Goal: Task Accomplishment & Management: Complete application form

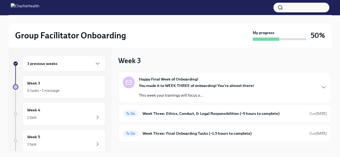
click at [50, 66] on h6 "3 previous weeks" at bounding box center [42, 64] width 30 height 6
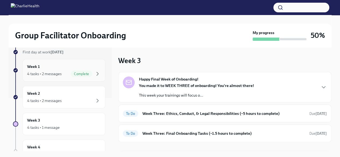
scroll to position [54, 0]
click at [62, 99] on div "4 tasks • 2 messages" at bounding box center [64, 100] width 74 height 6
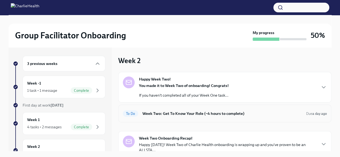
click at [216, 114] on h6 "Week Two: Get To Know Your Role (~4 hours to complete)" at bounding box center [221, 114] width 159 height 6
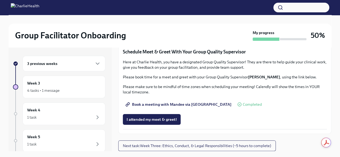
scroll to position [483, 0]
click at [185, 37] on span "I attended TWO group observation hours!" at bounding box center [162, 34] width 73 height 5
click at [210, 144] on span "Next task : Week Three: Ethics, Conduct, & Legal Responsibilities (~5 hours to …" at bounding box center [197, 145] width 148 height 5
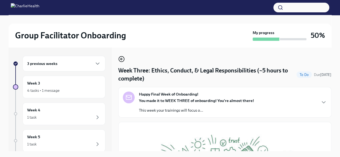
click at [122, 58] on icon "button" at bounding box center [121, 59] width 6 height 6
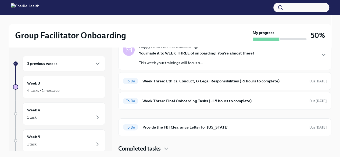
scroll to position [33, 0]
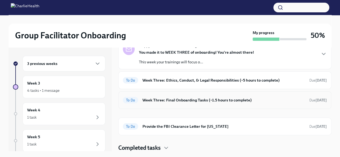
click at [208, 99] on h6 "Week Three: Final Onboarding Tasks (~1.5 hours to complete)" at bounding box center [223, 100] width 162 height 6
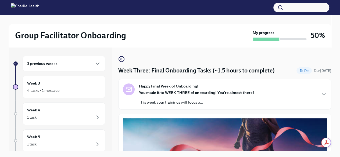
click at [310, 91] on div "Happy Final Week of Onboarding! You made it to WEEK THREE of onboarding! You're…" at bounding box center [225, 94] width 204 height 21
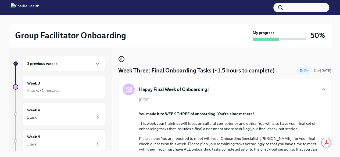
click at [122, 59] on icon "button" at bounding box center [121, 59] width 2 height 0
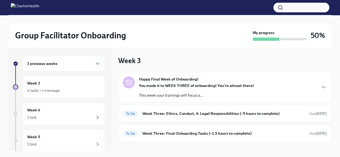
click at [255, 87] on div "Happy Final Week of Onboarding! You made it to WEEK THREE of onboarding! You're…" at bounding box center [225, 87] width 204 height 21
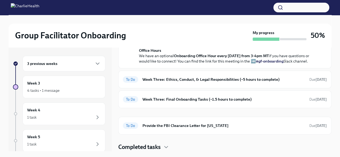
scroll to position [234, 0]
click at [234, 97] on h6 "Week Three: Final Onboarding Tasks (~1.5 hours to complete)" at bounding box center [223, 99] width 162 height 6
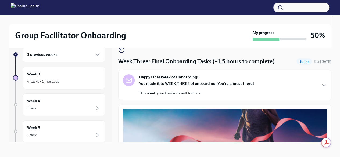
click at [313, 87] on div "Happy Final Week of Onboarding! You made it to WEEK THREE of onboarding! You're…" at bounding box center [225, 84] width 204 height 21
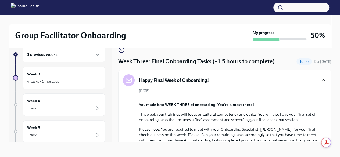
click at [322, 79] on icon "button" at bounding box center [323, 80] width 3 height 2
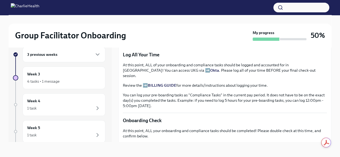
scroll to position [346, 0]
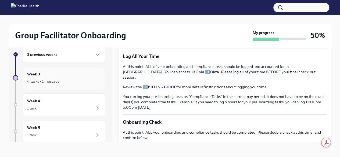
click at [42, 79] on div "4 tasks • 1 message" at bounding box center [43, 81] width 32 height 5
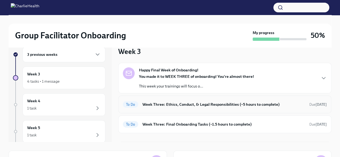
click at [184, 103] on h6 "Week Three: Ethics, Conduct, & Legal Responsibilities (~5 hours to complete)" at bounding box center [223, 105] width 162 height 6
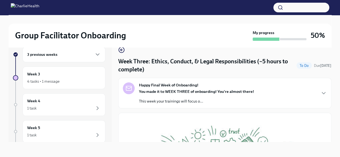
click at [228, 94] on div "You made it to WEEK THREE of onboarding! You're almost there! This week your tr…" at bounding box center [196, 96] width 115 height 15
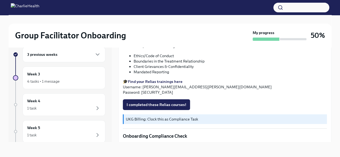
scroll to position [346, 0]
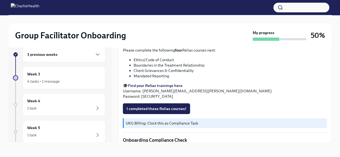
click at [54, 56] on h6 "3 previous weeks" at bounding box center [42, 55] width 30 height 6
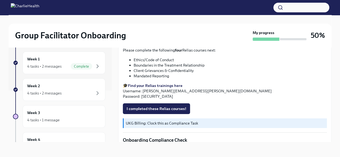
scroll to position [54, 0]
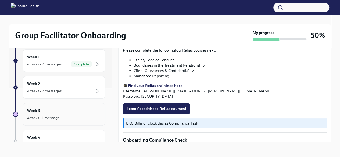
click at [48, 119] on div "4 tasks • 1 message" at bounding box center [43, 117] width 32 height 5
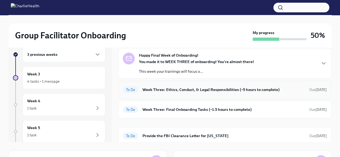
scroll to position [6, 0]
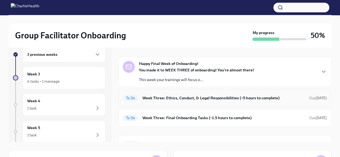
click at [218, 97] on h6 "Week Three: Ethics, Conduct, & Legal Responsibilities (~5 hours to complete)" at bounding box center [223, 98] width 162 height 6
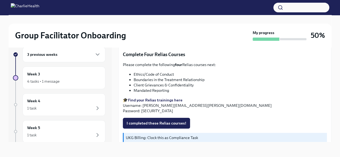
scroll to position [242, 0]
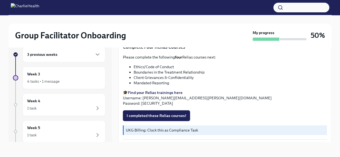
click at [158, 90] on strong "Find your Relias trainings here" at bounding box center [155, 92] width 55 height 5
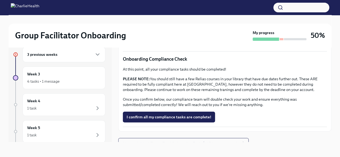
scroll to position [333, 0]
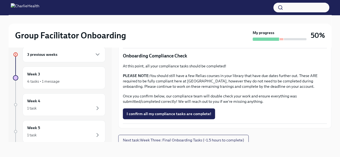
click at [40, 55] on h6 "3 previous weeks" at bounding box center [42, 55] width 30 height 6
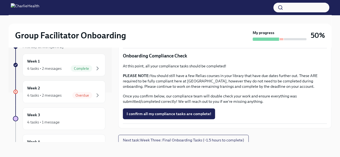
scroll to position [54, 0]
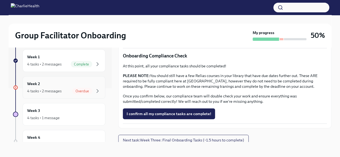
click at [81, 90] on span "Overdue" at bounding box center [82, 91] width 20 height 4
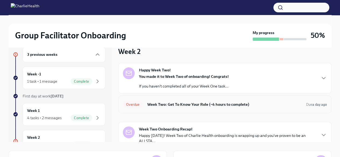
click at [234, 103] on h6 "Week Two: Get To Know Your Role (~4 hours to complete)" at bounding box center [224, 105] width 155 height 6
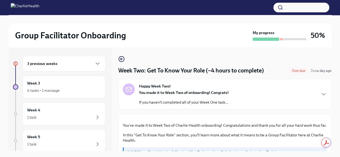
click at [257, 98] on div "Happy Week Two! You made it to Week Two of onboarding! Congrats! If you haven't…" at bounding box center [225, 94] width 204 height 21
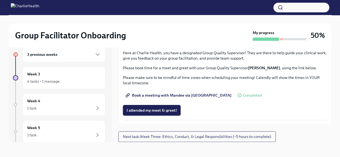
scroll to position [704, 0]
click at [191, 141] on button "Next task : Week Three: Ethics, Conduct, & Legal Responsibilities (~5 hours to …" at bounding box center [196, 136] width 157 height 11
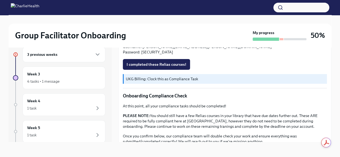
scroll to position [396, 0]
